Goal: Task Accomplishment & Management: Manage account settings

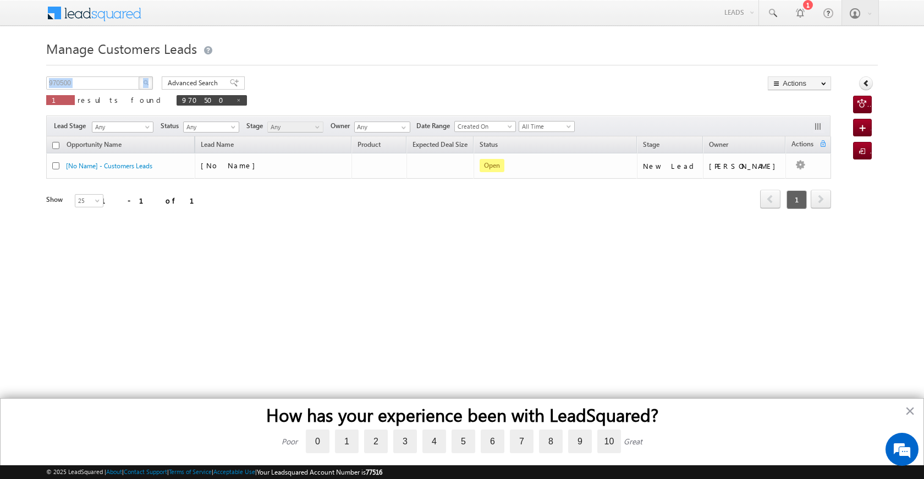
drag, startPoint x: 0, startPoint y: 0, endPoint x: 79, endPoint y: 76, distance: 109.7
click at [79, 76] on div "Manage Customers Leads Customers Leads updated successfully. 970500 X 1 results…" at bounding box center [461, 174] width 831 height 275
click at [145, 79] on button "button" at bounding box center [146, 82] width 14 height 13
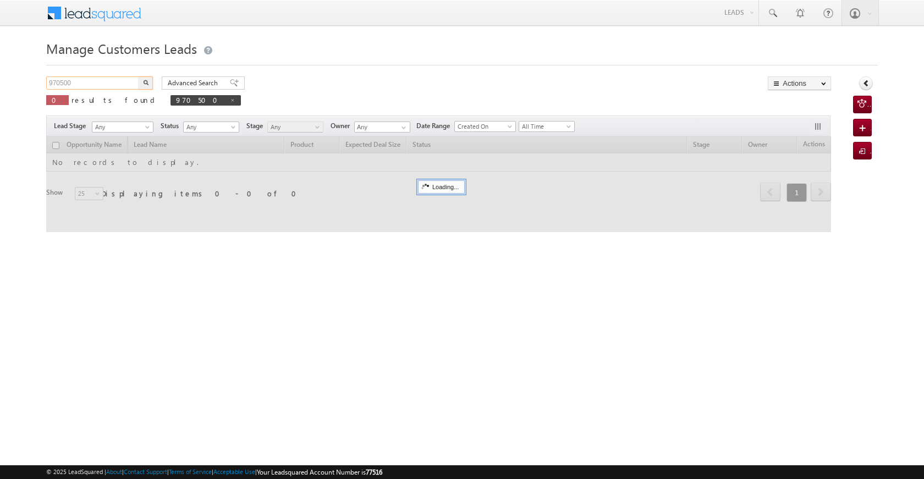
click at [81, 82] on input "970500" at bounding box center [93, 82] width 94 height 13
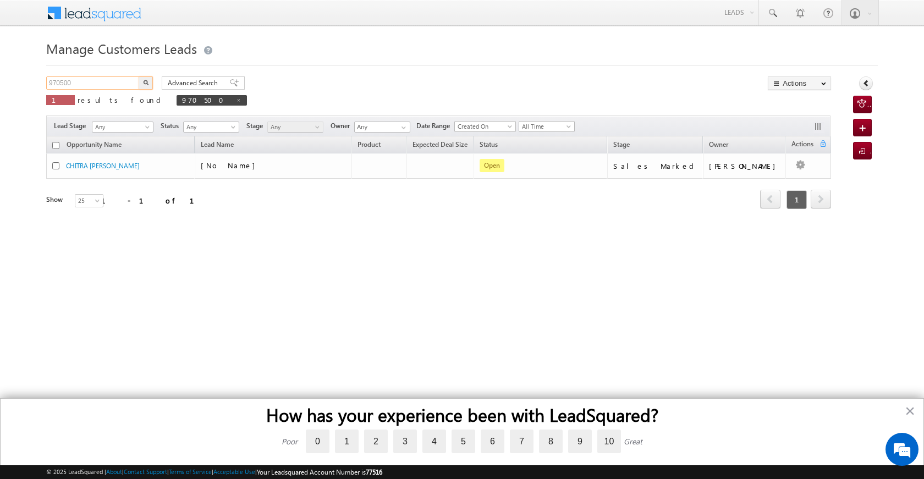
drag, startPoint x: 50, startPoint y: 82, endPoint x: 34, endPoint y: 81, distance: 16.0
click at [34, 81] on body "Menu Satyam Saroj sitar a2@ks erve." at bounding box center [462, 156] width 924 height 312
paste input "7575"
type input "977575"
click at [145, 79] on button "button" at bounding box center [146, 82] width 14 height 13
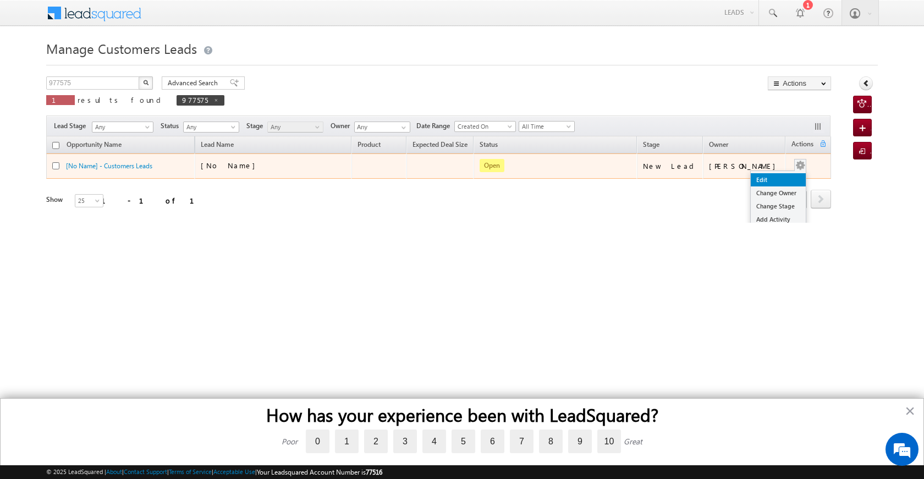
click at [774, 177] on link "Edit" at bounding box center [778, 179] width 55 height 13
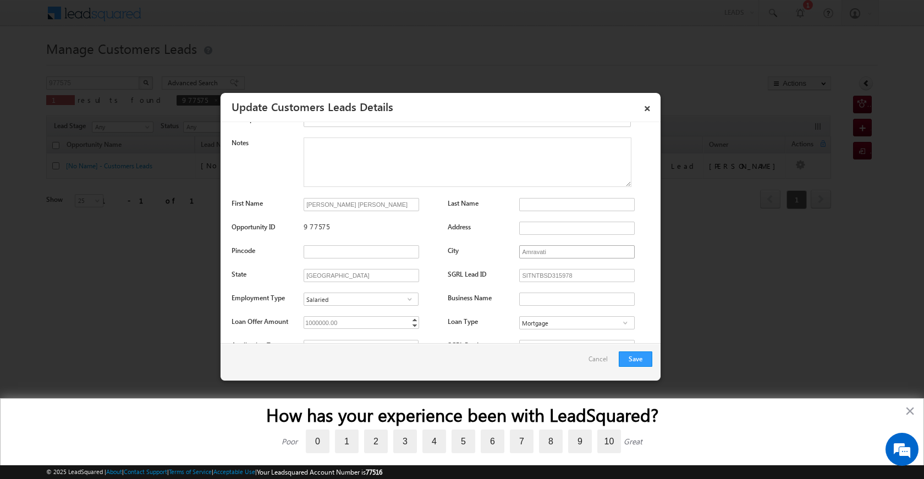
scroll to position [165, 0]
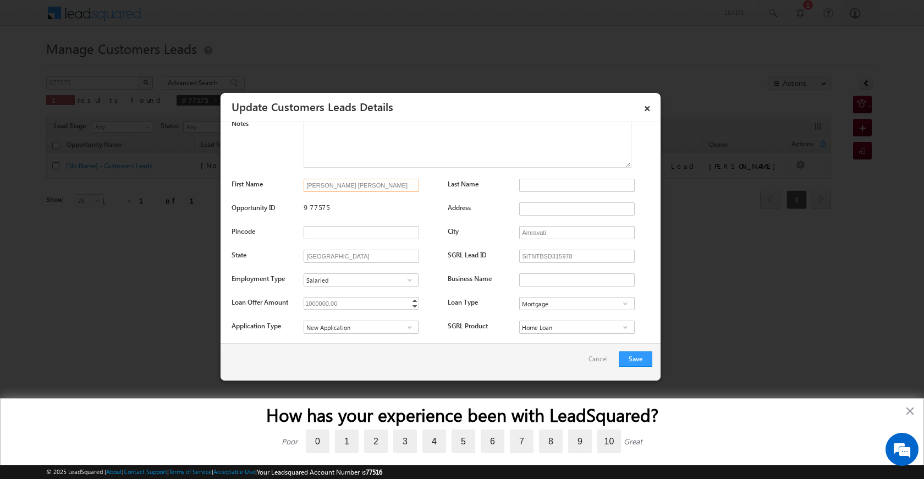
drag, startPoint x: 398, startPoint y: 184, endPoint x: 299, endPoint y: 185, distance: 98.4
click at [299, 185] on div "First Name NILESH GIRDHARILAL JAISWAL Last Name" at bounding box center [441, 188] width 421 height 18
click at [348, 190] on input "NILESH GIRDHARILAL JAISWAL" at bounding box center [361, 185] width 115 height 13
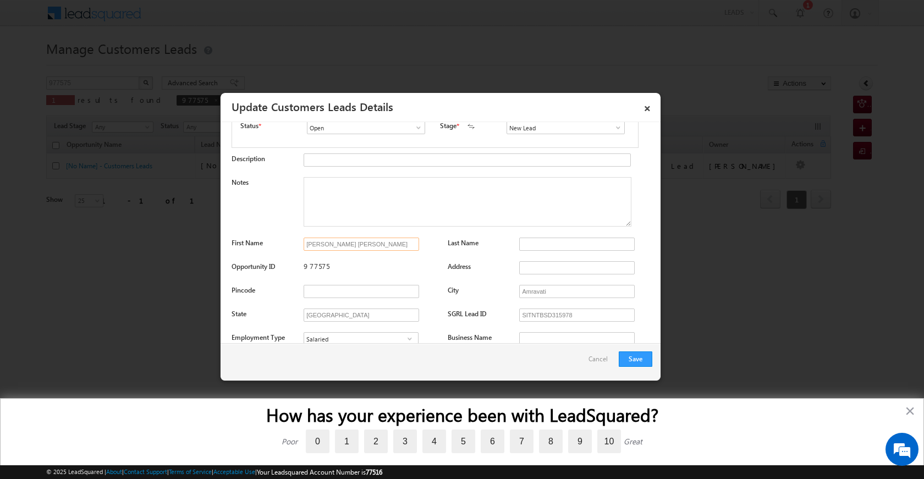
scroll to position [102, 0]
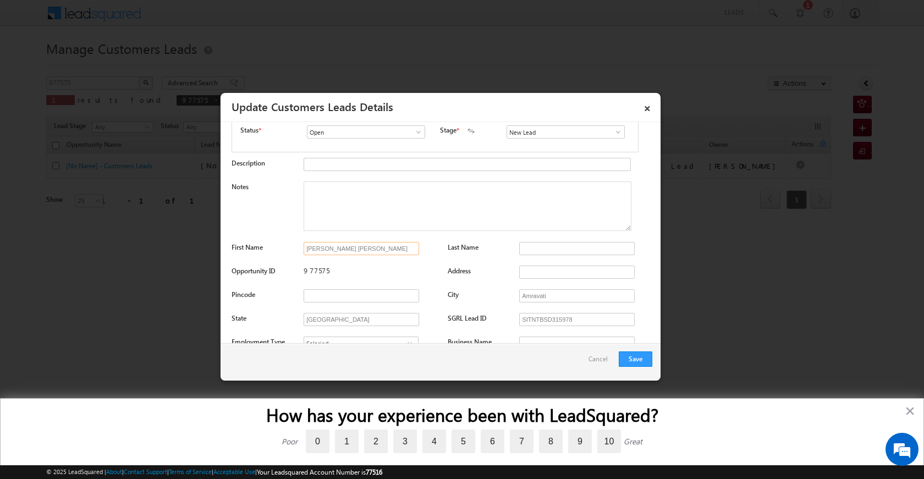
click at [405, 250] on input "NILESH GIRDHARILAL JAISWAL" at bounding box center [361, 248] width 115 height 13
drag, startPoint x: 405, startPoint y: 250, endPoint x: 283, endPoint y: 246, distance: 122.7
click at [283, 246] on div "First Name NILESH GIRDHARILAL JAISWAL Last Name" at bounding box center [441, 251] width 421 height 18
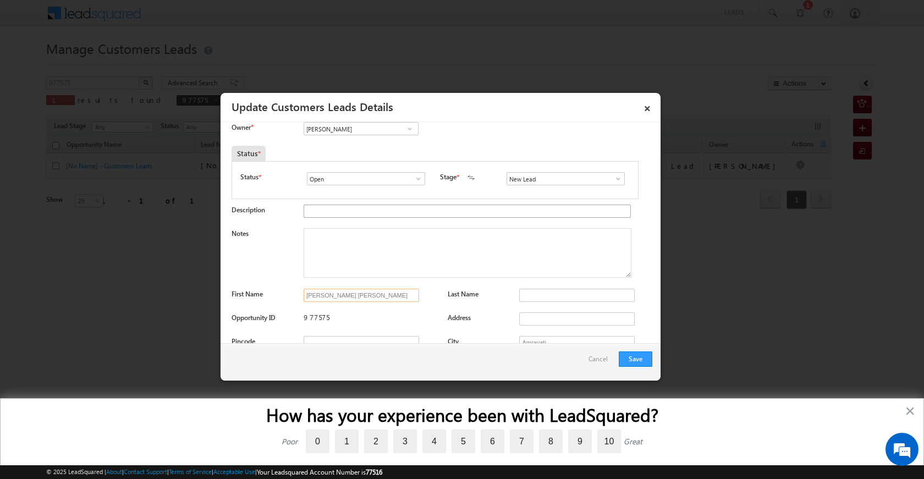
scroll to position [0, 0]
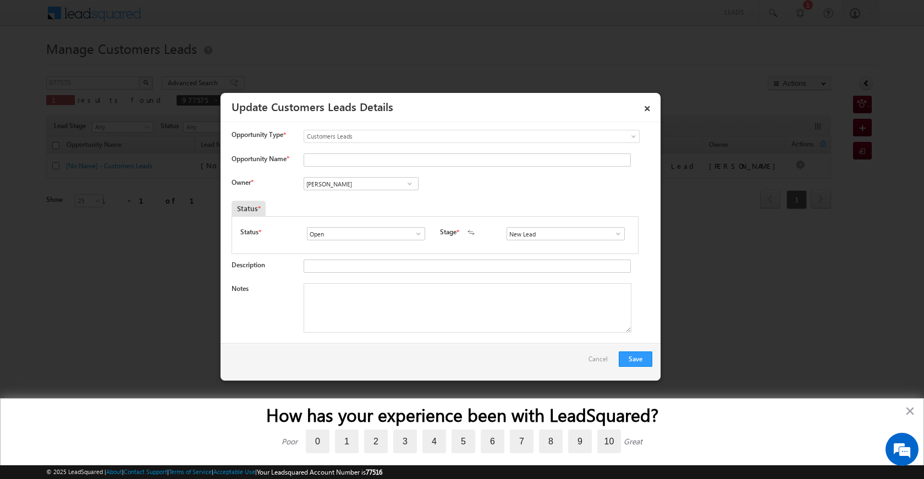
click at [341, 152] on div "Opportunity Type * Select any Activity Bank Mitra Leads Builders Leads Customer…" at bounding box center [441, 142] width 421 height 24
click at [342, 158] on input "Opportunity Name *" at bounding box center [467, 159] width 327 height 13
paste input "NILESH GIRDHARILAL JAISWAL"
type input "NILESH GIRDHARILAL JAISWAL"
click at [409, 183] on span at bounding box center [409, 183] width 11 height 9
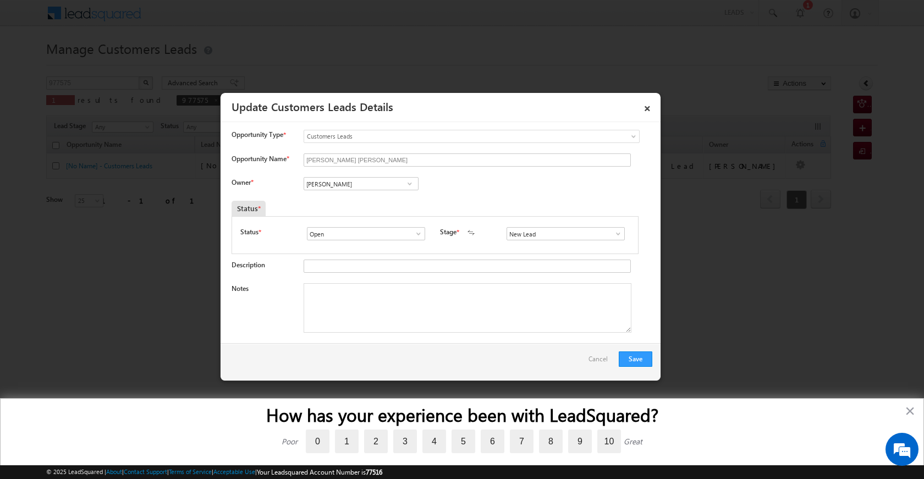
click at [404, 186] on span at bounding box center [409, 183] width 11 height 9
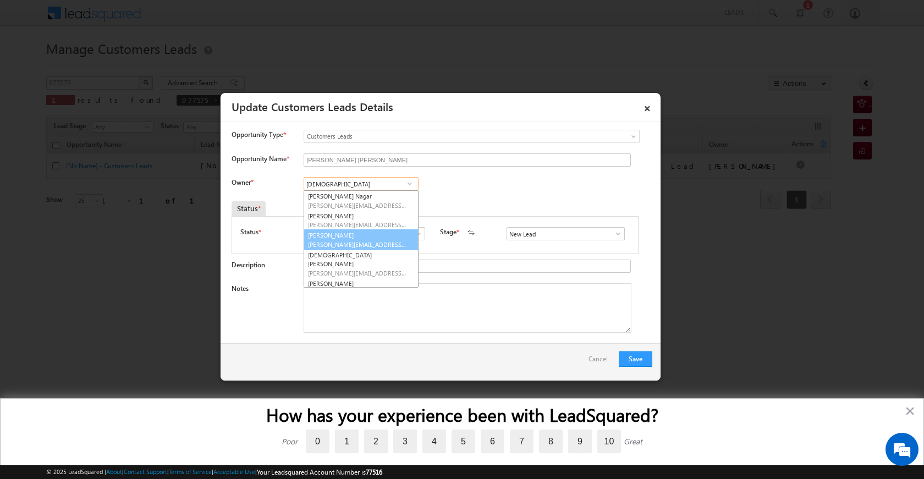
click at [358, 242] on span "vaibhav.dhanke@sgrlimited.in" at bounding box center [357, 244] width 99 height 8
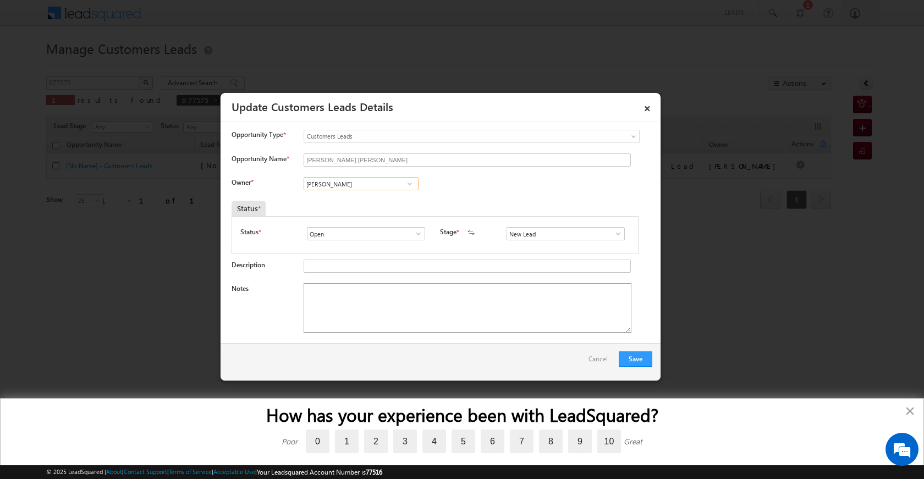
type input "Vaibhav Shankar Dhanke"
click at [381, 322] on textarea "Notes" at bounding box center [468, 307] width 328 height 49
click at [416, 238] on span at bounding box center [418, 233] width 11 height 9
click at [432, 323] on textarea "Notes" at bounding box center [468, 307] width 328 height 49
click at [615, 232] on span at bounding box center [618, 233] width 11 height 9
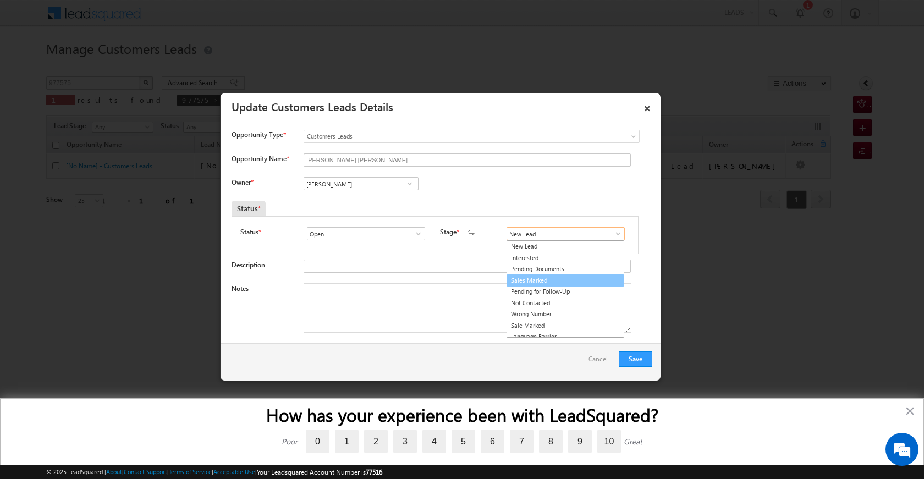
click at [573, 281] on link "Sales Marked" at bounding box center [565, 280] width 118 height 13
type input "Sales Marked"
click at [478, 305] on textarea "Notes" at bounding box center [468, 307] width 328 height 49
click at [351, 327] on textarea "Notes" at bounding box center [468, 307] width 328 height 49
paste textarea "LAP LOAN PV VAILUE 70 LAC LOAN AMOUNT 5 LAC JOB INCOME 70 K PV VAILUE 60 LAC 44…"
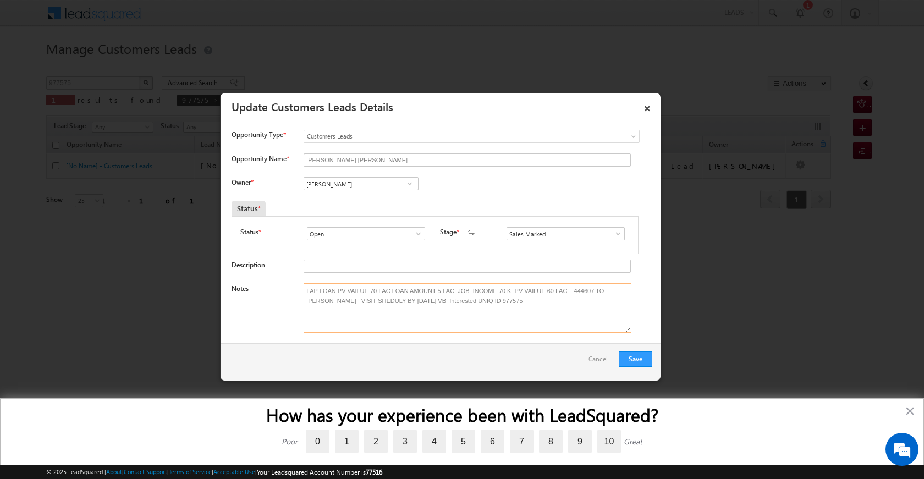
drag, startPoint x: 466, startPoint y: 300, endPoint x: 424, endPoint y: 295, distance: 42.6
click at [424, 295] on textarea "LAP LOAN PV VAILUE 70 LAC LOAN AMOUNT 5 LAC JOB INCOME 70 K PV VAILUE 60 LAC 44…" at bounding box center [468, 307] width 328 height 49
click at [448, 318] on textarea "LAP LOAN PV VAILUE 70 LAC LOAN AMOUNT 5 LAC JOB INCOME 70 K PV VAILUE 60 LAC 44…" at bounding box center [468, 307] width 328 height 49
drag, startPoint x: 427, startPoint y: 300, endPoint x: 463, endPoint y: 301, distance: 36.3
click at [463, 301] on textarea "LAP LOAN PV VAILUE 70 LAC LOAN AMOUNT 5 LAC JOB INCOME 70 K PV VAILUE 60 LAC 44…" at bounding box center [468, 307] width 328 height 49
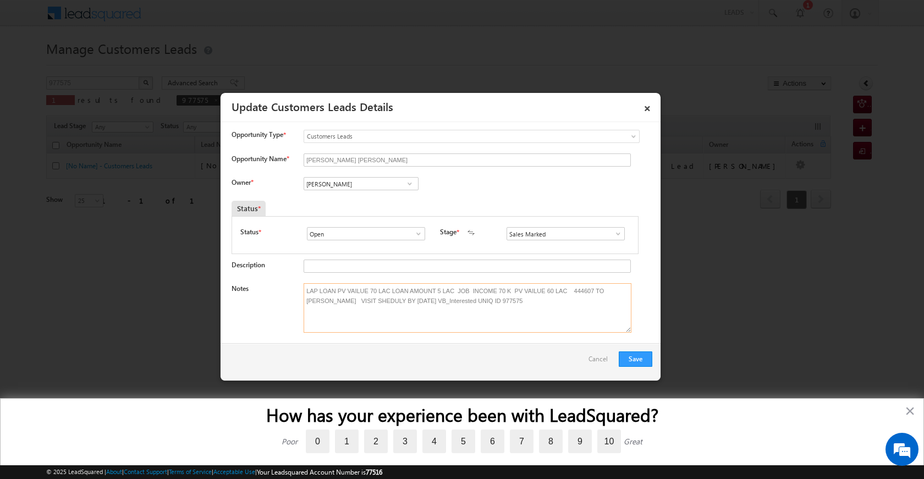
type textarea "LAP LOAN PV VAILUE 70 LAC LOAN AMOUNT 5 LAC JOB INCOME 70 K PV VAILUE 60 LAC 44…"
click at [643, 357] on button "Save" at bounding box center [636, 358] width 34 height 15
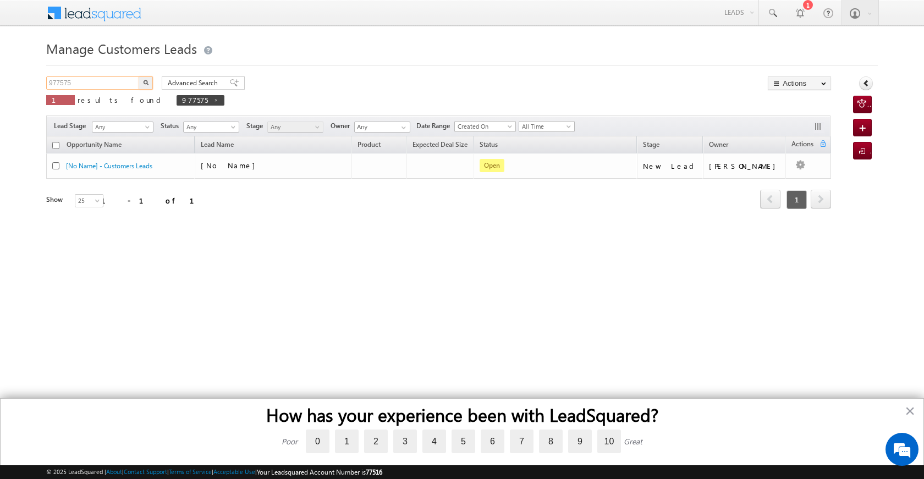
drag, startPoint x: 75, startPoint y: 85, endPoint x: 31, endPoint y: 81, distance: 44.7
click at [31, 81] on body "Menu Satyam Saroj sitar a2@ks erve." at bounding box center [462, 156] width 924 height 312
paste input "9742"
type input "979742"
click at [140, 80] on button "button" at bounding box center [146, 82] width 14 height 13
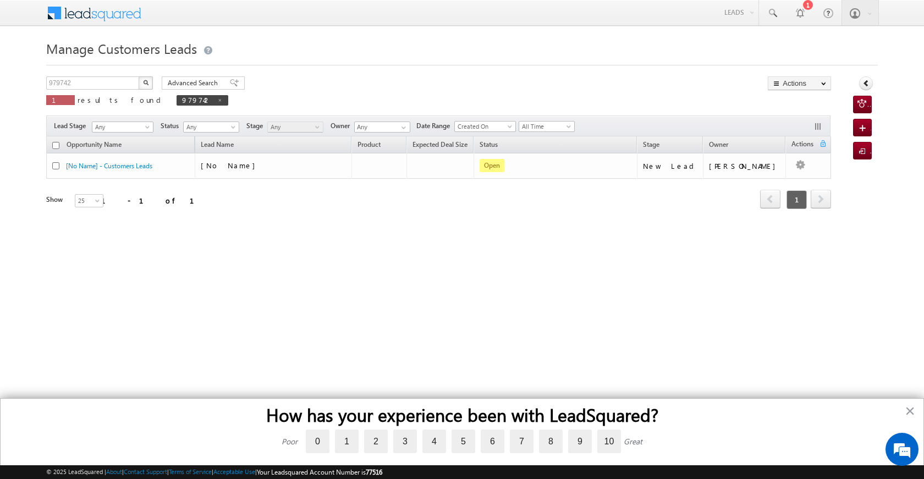
click at [145, 86] on button "button" at bounding box center [146, 82] width 14 height 13
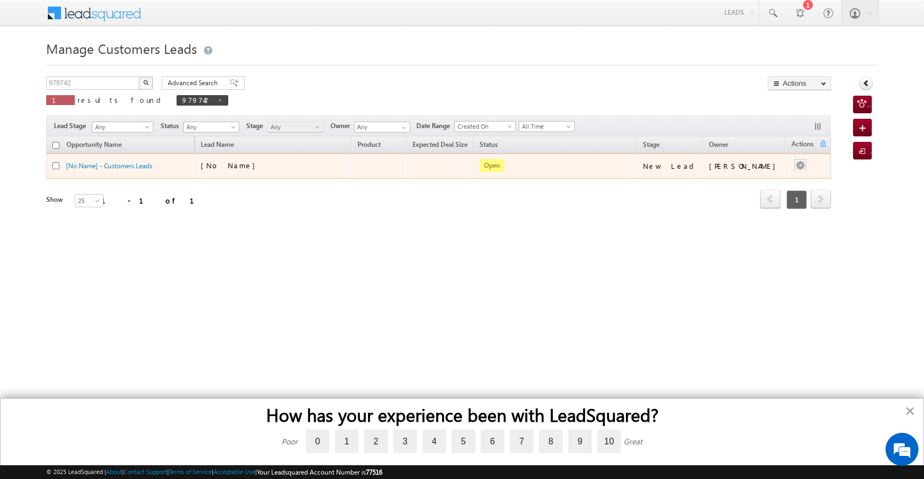
click at [798, 172] on div at bounding box center [800, 166] width 18 height 14
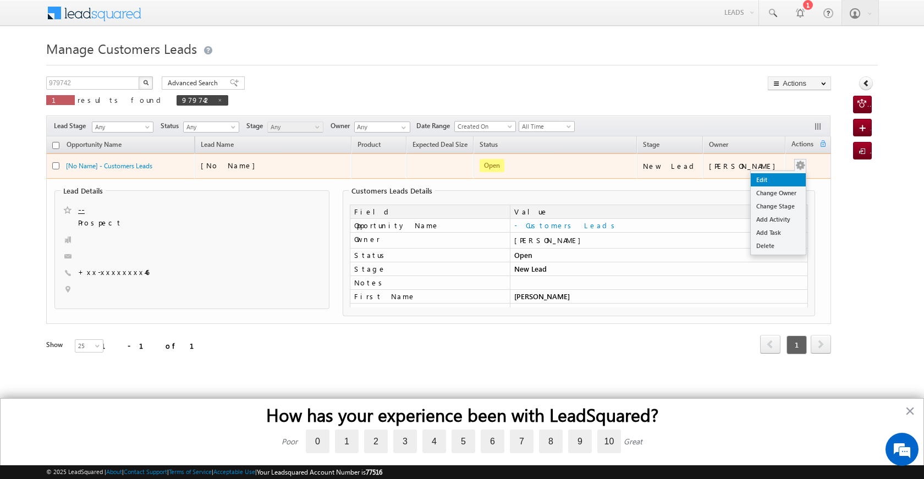
click at [785, 175] on link "Edit" at bounding box center [778, 179] width 55 height 13
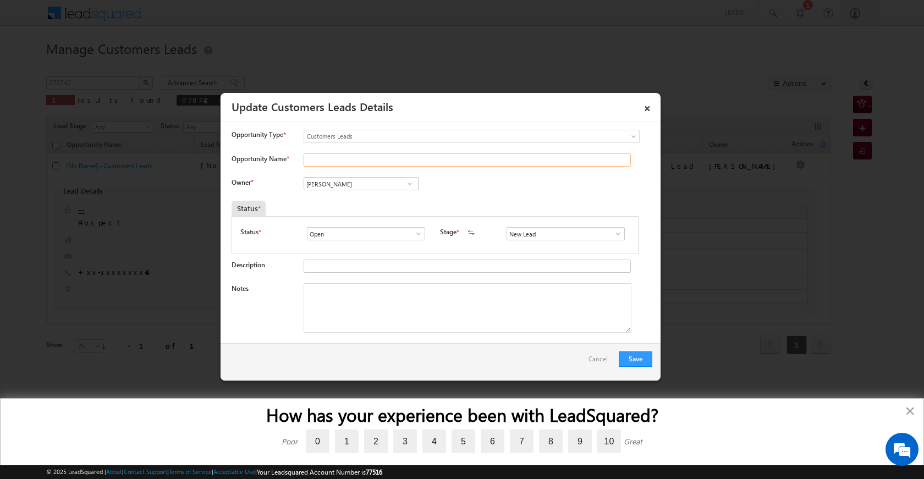
click at [368, 163] on input "Opportunity Name *" at bounding box center [467, 159] width 327 height 13
click at [324, 159] on input "Opportunity Name *" at bounding box center [467, 159] width 327 height 13
paste input "MALKHAN SINGH"
type input "MALKHAN SINGH"
click at [361, 294] on textarea "Notes" at bounding box center [468, 307] width 328 height 49
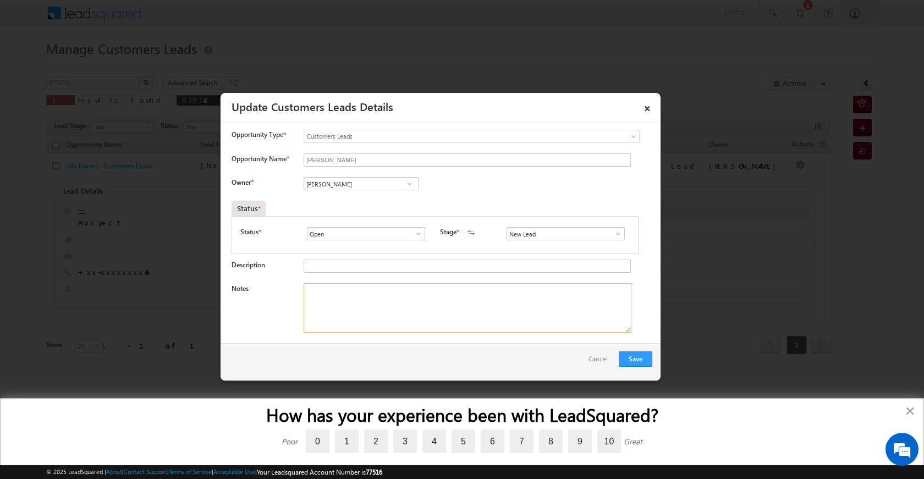
paste textarea "MALKHAN SINGH"
paste textarea "LAP LOAN VAILUE PV 15 LAC LOAN AMOUNT 8 LAC"
drag, startPoint x: 522, startPoint y: 288, endPoint x: 519, endPoint y: 308, distance: 20.0
click at [520, 290] on textarea "MALKHAN SINGH LAP LOAN VAILUE PV 15 LAC LOAN AMOUNT 8 LAC" at bounding box center [468, 307] width 328 height 49
paste textarea "OWN PLOT SECO PV 12 LOAN LOAN AMOUNT 10 LAC BUSINESS MANUFACTRIN CARRY BAG INCO…"
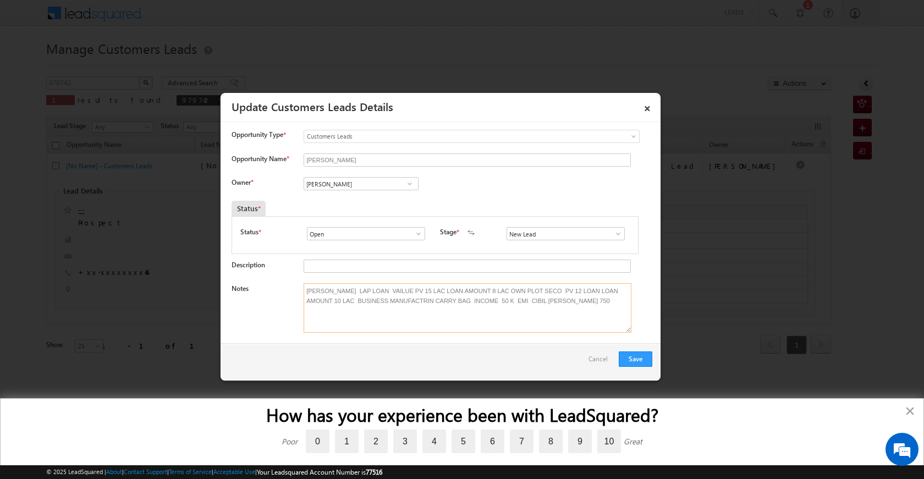
drag, startPoint x: 511, startPoint y: 288, endPoint x: 561, endPoint y: 291, distance: 50.1
click at [561, 291] on textarea "MALKHAN SINGH LAP LOAN VAILUE PV 15 LAC LOAN AMOUNT 8 LAC OWN PLOT SECO PV 12 L…" at bounding box center [468, 307] width 328 height 49
click at [515, 290] on textarea "MALKHAN SINGH LAP LOAN VAILUE PV 15 LAC LOAN AMOUNT 8 LAC OWN PLOT SECO PV 12 L…" at bounding box center [468, 307] width 328 height 49
drag, startPoint x: 511, startPoint y: 290, endPoint x: 352, endPoint y: 303, distance: 159.5
click at [352, 303] on textarea "MALKHAN SINGH LAP LOAN VAILUE PV 15 LAC LOAN AMOUNT 8 LAC OWN PLOT SECO PV 12 L…" at bounding box center [468, 307] width 328 height 49
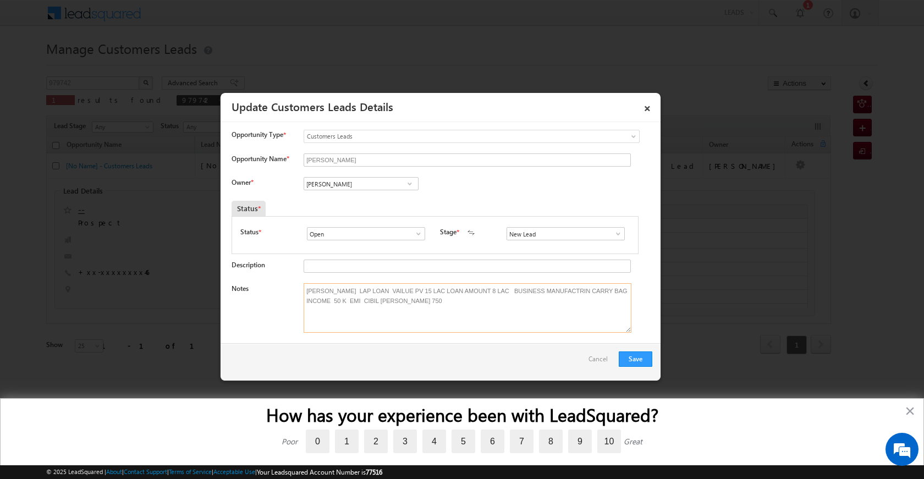
click at [439, 304] on textarea "MALKHAN SINGH LAP LOAN VAILUE PV 15 LAC LOAN AMOUNT 8 LAC BUSINESS MANUFACTRIN …" at bounding box center [468, 307] width 328 height 49
click at [624, 299] on textarea "MALKHAN SINGH LAP LOAN VAILUE PV 15 LAC LOAN AMOUNT 8 LAC BUSINESS MANUFACTRIN …" at bounding box center [468, 307] width 328 height 49
click at [439, 310] on textarea "MALKHAN SINGH LAP LOAN VAILUE PV 15 LAC LOAN AMOUNT 8 LAC BUSINESS MANUFACTRIN …" at bounding box center [468, 307] width 328 height 49
paste textarea "979742"
paste textarea "VB_Know_More"
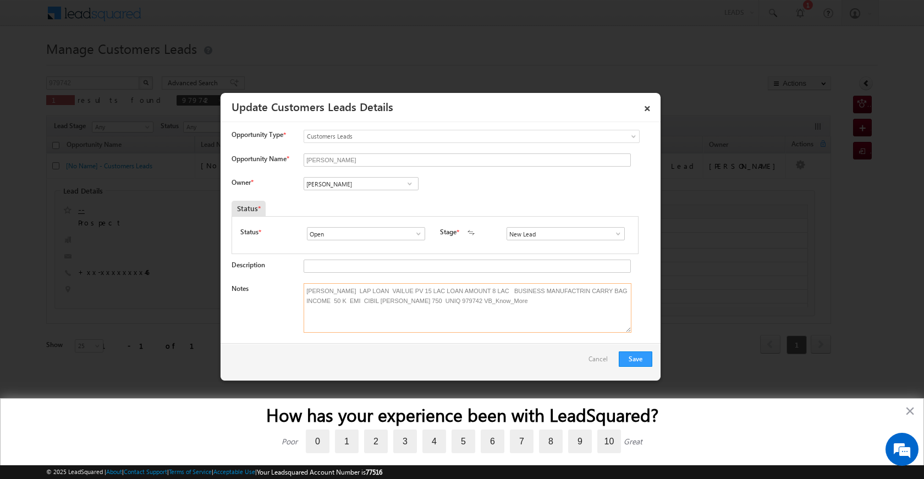
paste textarea "MALKHAN SINGH"
paste textarea "7065377046"
click at [577, 316] on textarea "MALKHAN SINGH LAP LOAN VAILUE PV 15 LAC LOAN AMOUNT 8 LAC BUSINESS MANUFACTRIN …" at bounding box center [468, 307] width 328 height 49
click at [607, 307] on textarea "MALKHAN SINGH LAP LOAN VAILUE PV 15 LAC LOAN AMOUNT 8 LAC BUSINESS MANUFACTRIN …" at bounding box center [468, 307] width 328 height 49
drag, startPoint x: 543, startPoint y: 326, endPoint x: 301, endPoint y: 296, distance: 243.3
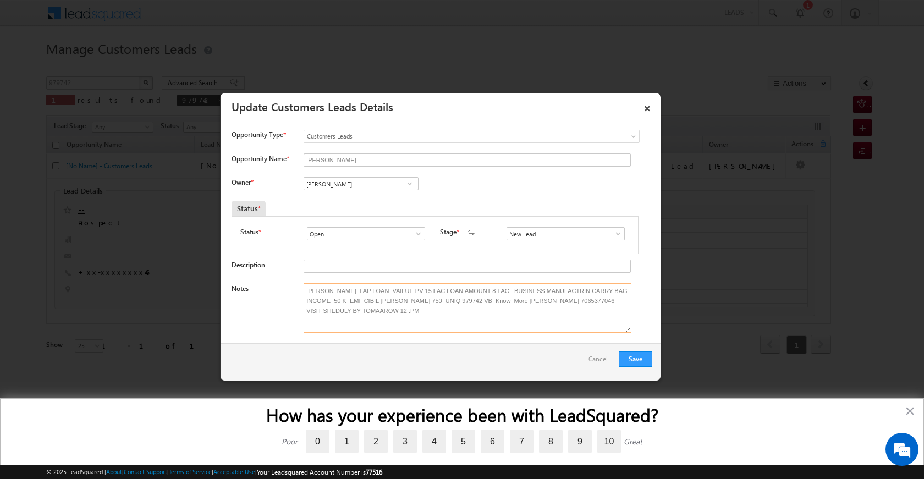
click at [301, 296] on div "Notes MALKHAN SINGH LAP LOAN VAILUE PV 15 LAC LOAN AMOUNT 8 LAC BUSINESS MANUFA…" at bounding box center [441, 310] width 421 height 55
type textarea "MALKHAN SINGH LAP LOAN VAILUE PV 15 LAC LOAN AMOUNT 8 LAC BUSINESS MANUFACTRIN …"
click at [627, 356] on button "Save" at bounding box center [636, 358] width 34 height 15
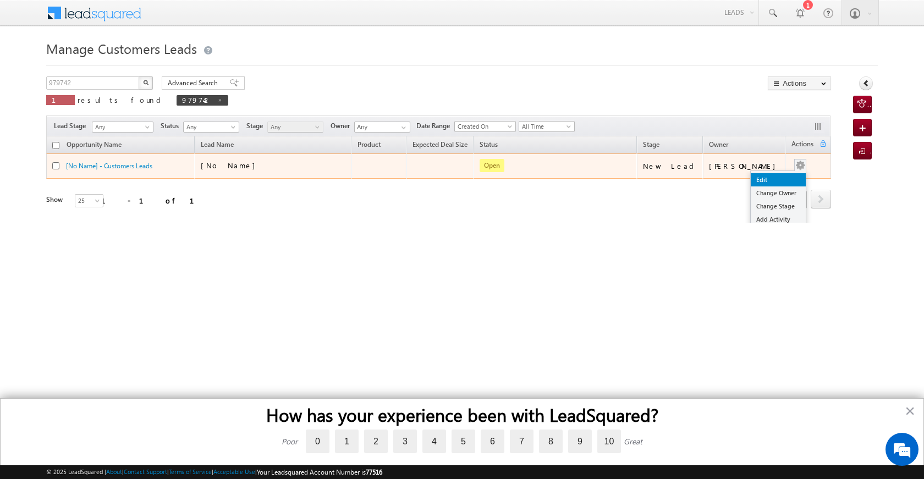
click at [773, 174] on link "Edit" at bounding box center [778, 179] width 55 height 13
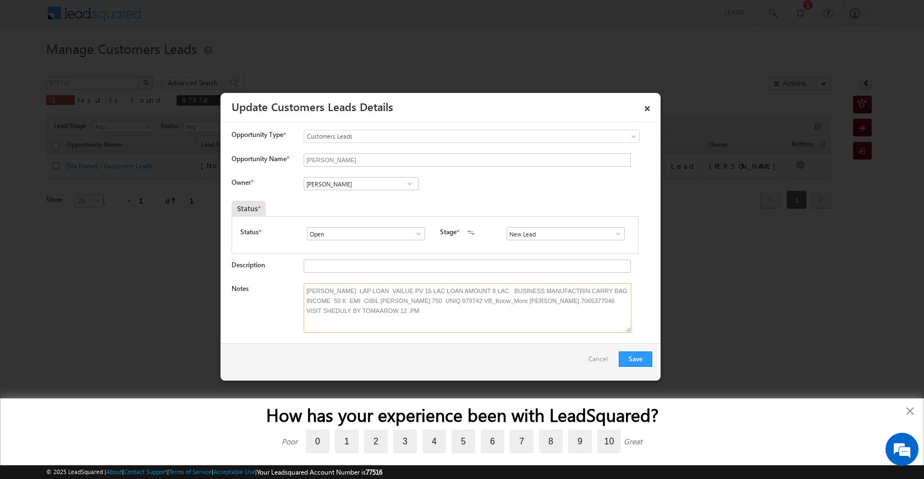
drag, startPoint x: 453, startPoint y: 320, endPoint x: 306, endPoint y: 289, distance: 149.5
click at [306, 289] on textarea "MALKHAN SINGH LAP LOAN VAILUE PV 15 LAC LOAN AMOUNT 8 LAC BUSINESS MANUFACTRIN …" at bounding box center [468, 307] width 328 height 49
click at [409, 185] on span at bounding box center [409, 183] width 11 height 9
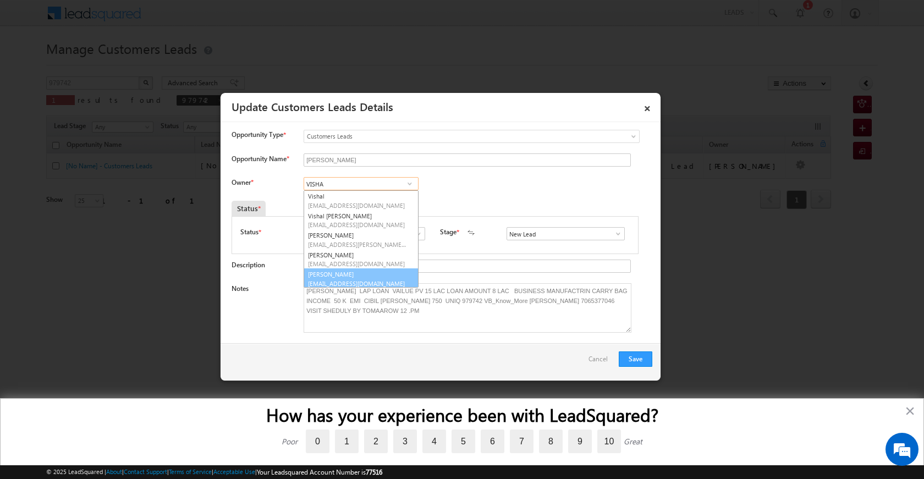
scroll to position [3, 0]
click at [382, 277] on span "vishal.g@sgrlimited.in" at bounding box center [357, 281] width 99 height 8
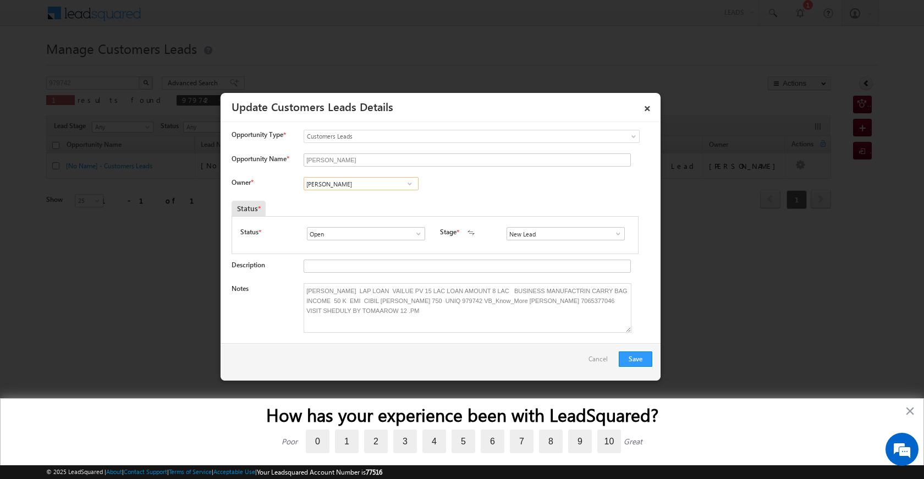
type input "Vishal Ghorpade"
click at [615, 234] on span at bounding box center [618, 233] width 11 height 9
click at [572, 281] on link "Sales Marked" at bounding box center [565, 280] width 118 height 13
type input "Sales Marked"
click at [644, 357] on button "Save" at bounding box center [636, 358] width 34 height 15
